Goal: Transaction & Acquisition: Purchase product/service

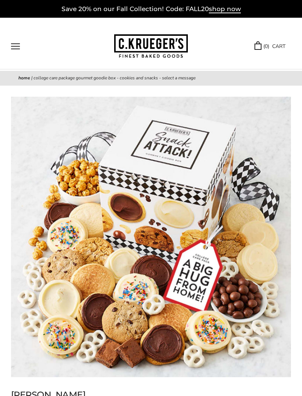
click at [20, 48] on button "Open navigation" at bounding box center [15, 46] width 9 height 6
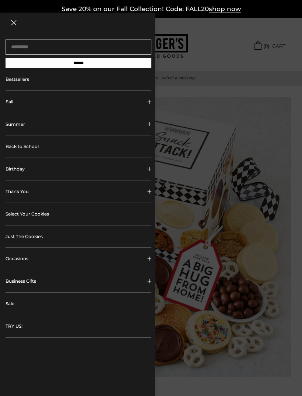
click at [136, 106] on button "Fall" at bounding box center [79, 102] width 146 height 22
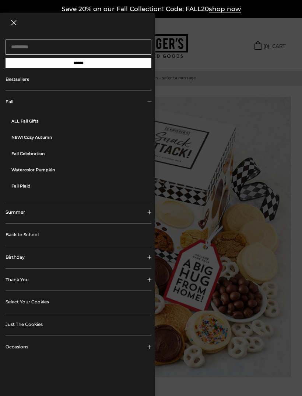
click at [41, 122] on link "ALL Fall Gifts" at bounding box center [81, 121] width 140 height 16
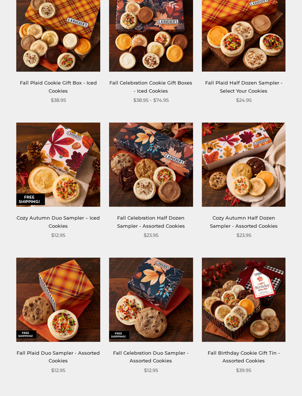
scroll to position [840, 0]
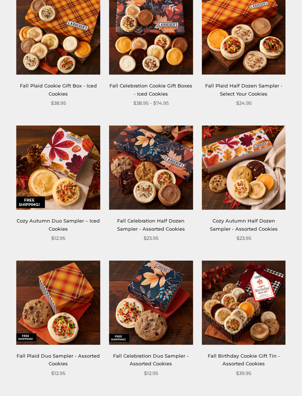
click at [255, 170] on img at bounding box center [244, 167] width 84 height 84
